Goal: Navigation & Orientation: Go to known website

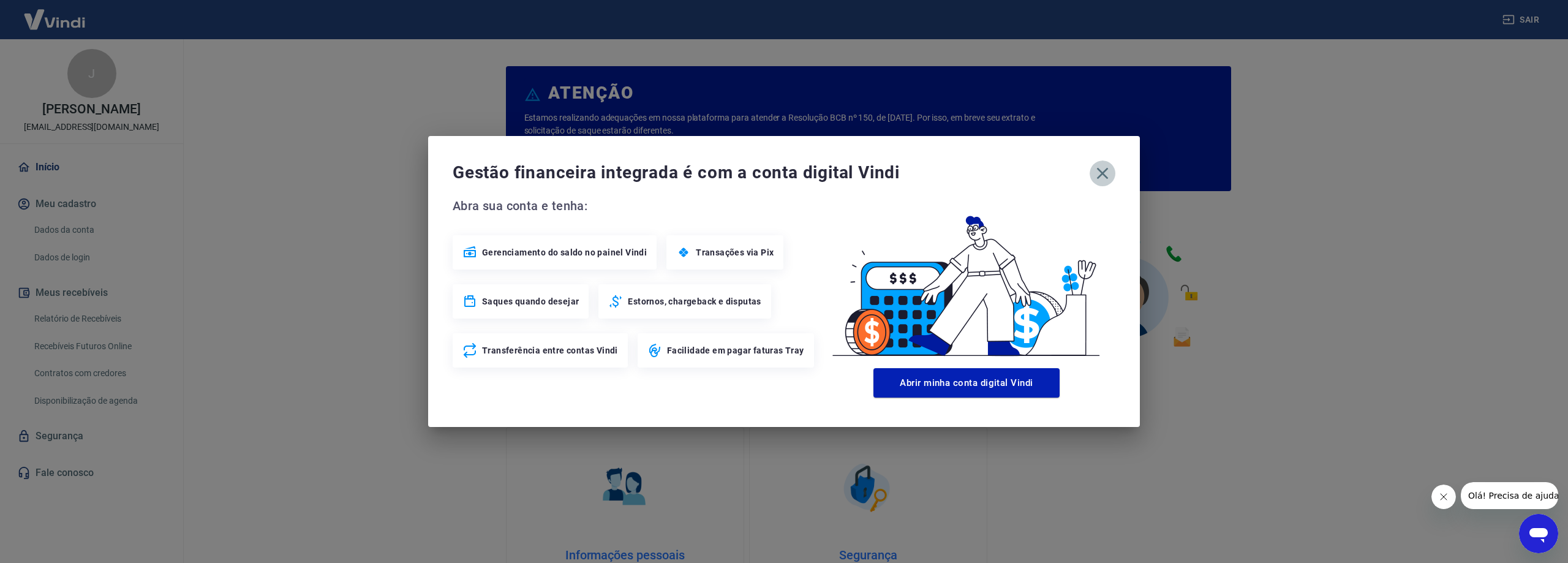
click at [1114, 173] on button "button" at bounding box center [1103, 173] width 26 height 26
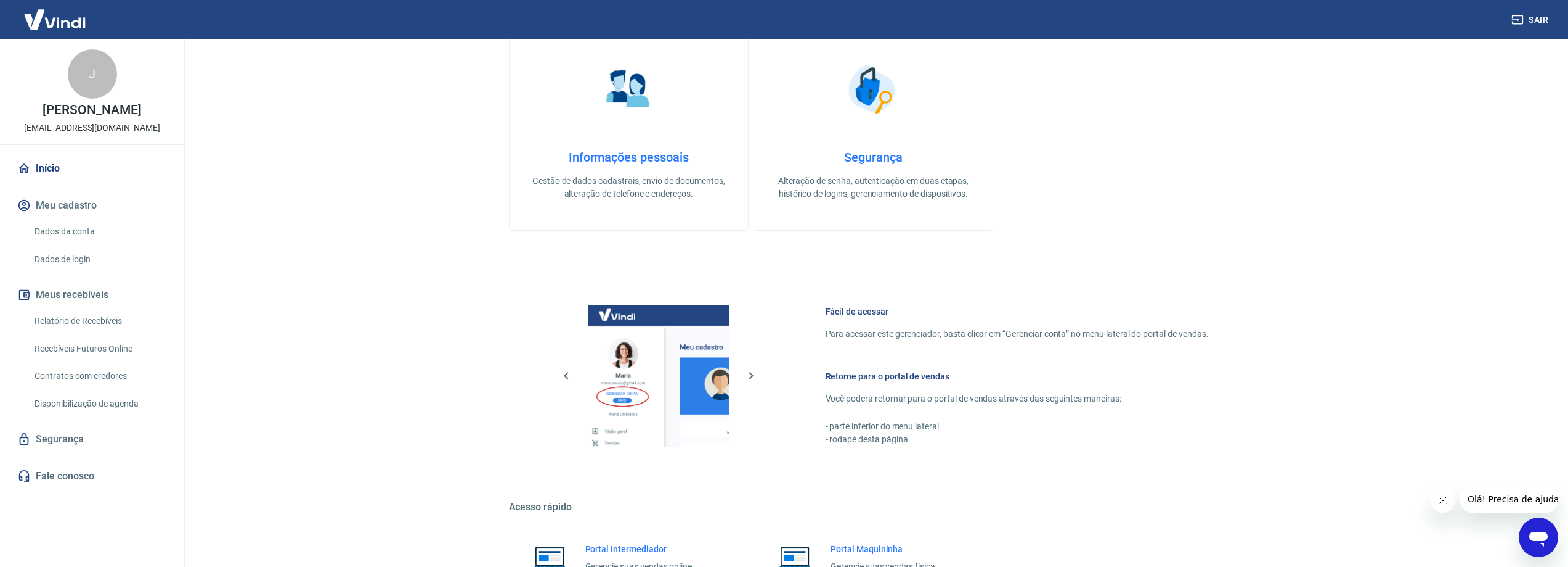
scroll to position [522, 0]
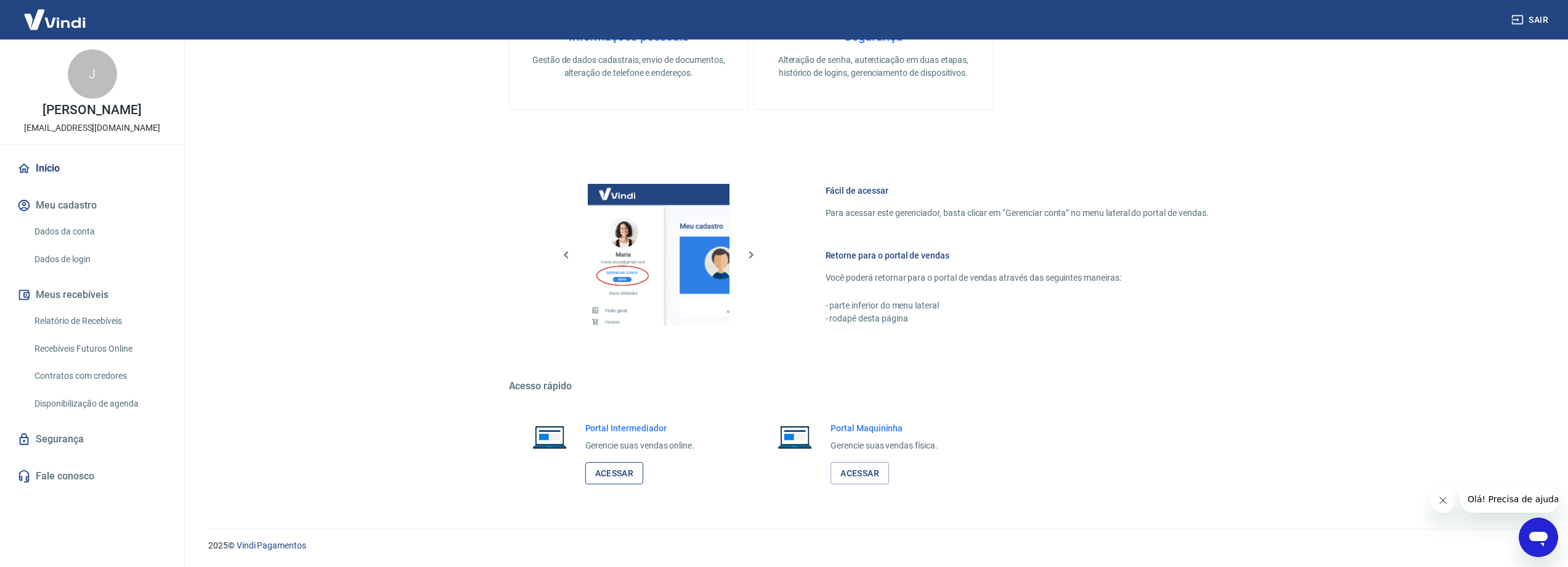
click at [602, 478] on link "Acessar" at bounding box center [615, 473] width 58 height 23
